Goal: Task Accomplishment & Management: Manage account settings

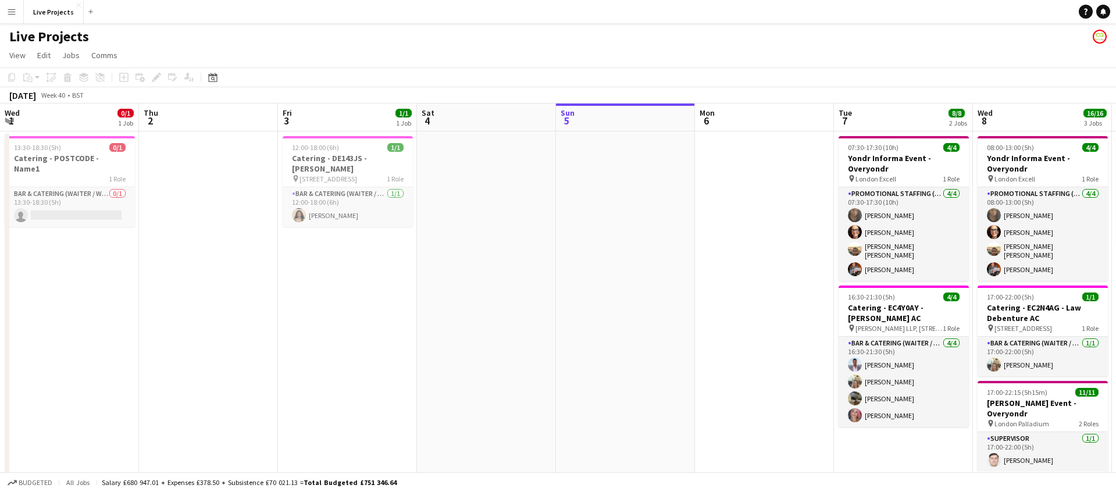
scroll to position [0, 445]
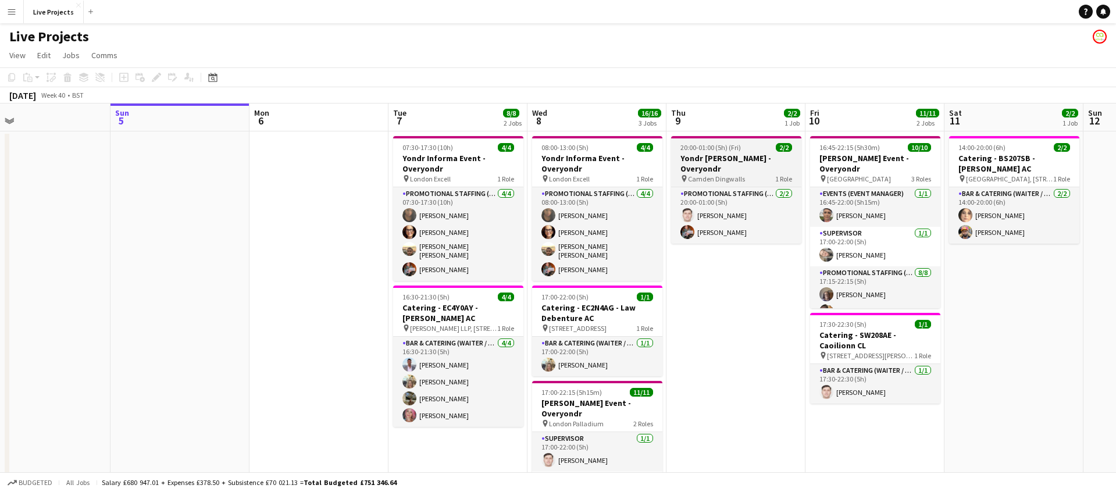
click at [764, 163] on h3 "Yondr [PERSON_NAME] - Overyondr" at bounding box center [736, 163] width 130 height 21
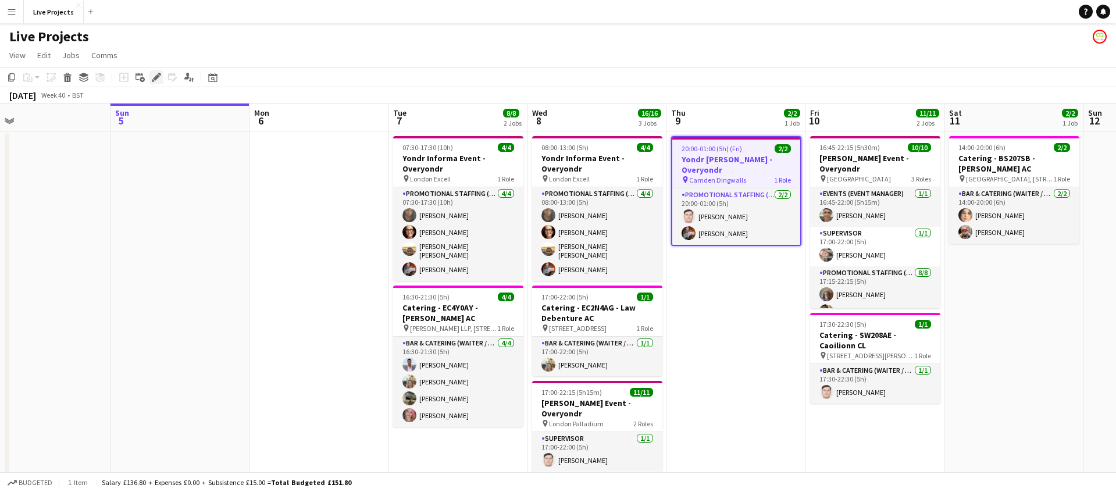
click at [160, 77] on icon "Edit" at bounding box center [156, 77] width 9 height 9
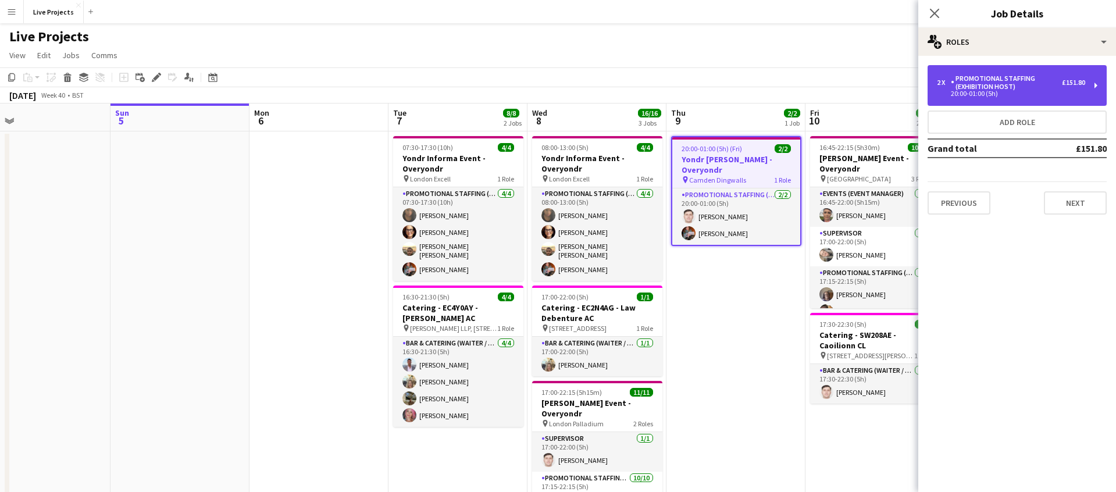
click at [970, 98] on div "2 x Promotional Staffing (Exhibition Host) £151.80 20:00-01:00 (5h)" at bounding box center [1016, 85] width 179 height 41
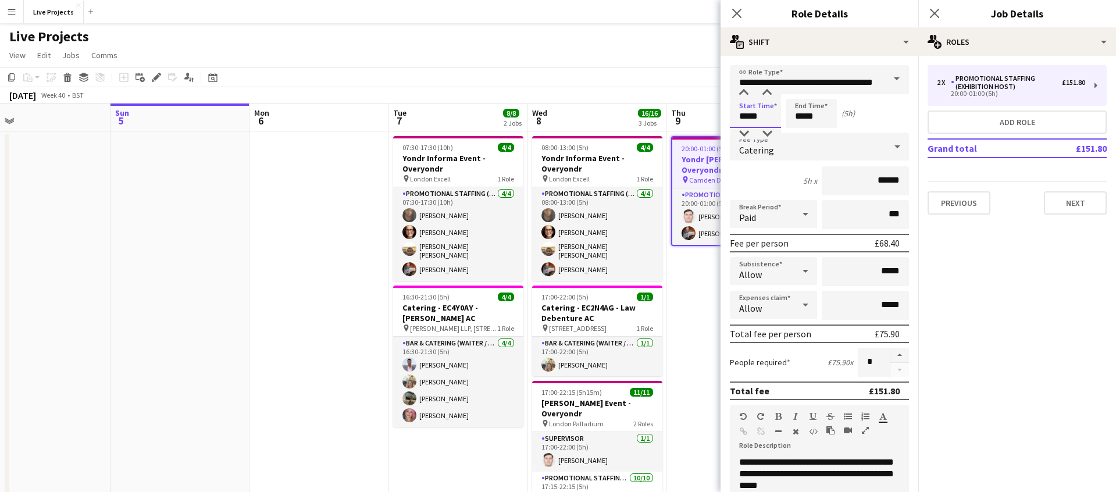
click at [742, 116] on input "*****" at bounding box center [755, 113] width 51 height 29
click at [745, 130] on div at bounding box center [743, 134] width 23 height 12
type input "*****"
click at [767, 91] on div at bounding box center [766, 93] width 23 height 12
click at [735, 13] on icon at bounding box center [736, 13] width 11 height 11
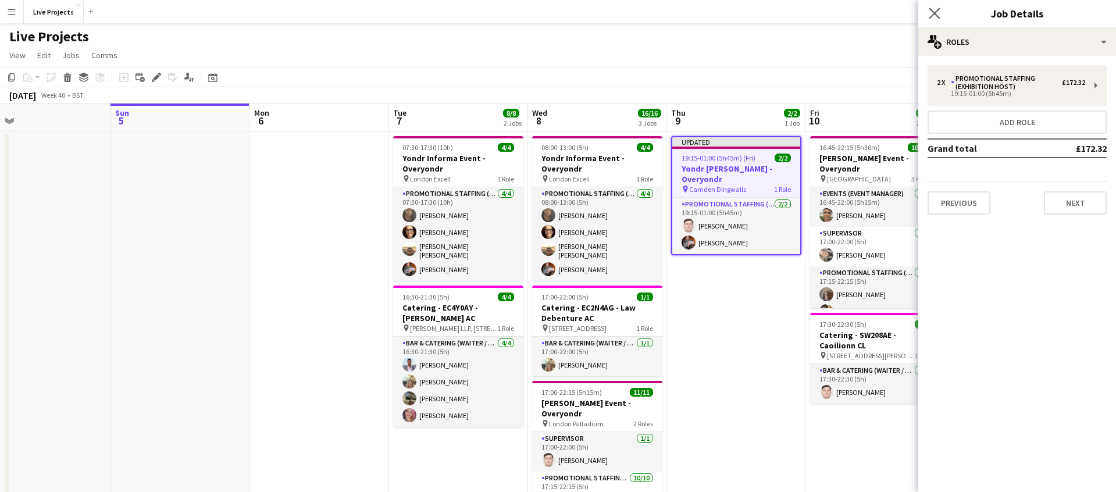
click at [935, 12] on icon at bounding box center [933, 13] width 11 height 11
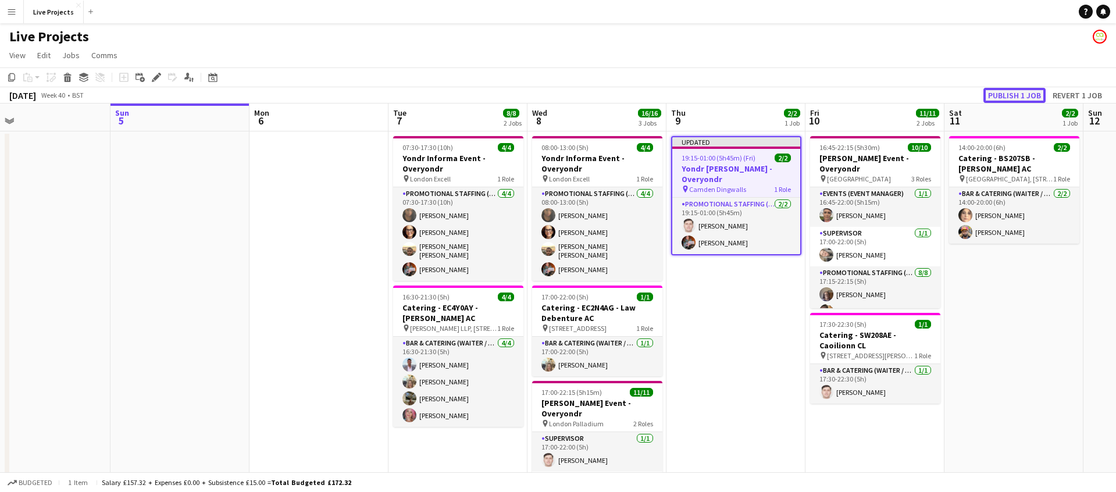
click at [1014, 97] on button "Publish 1 job" at bounding box center [1014, 95] width 62 height 15
